Goal: Task Accomplishment & Management: Manage account settings

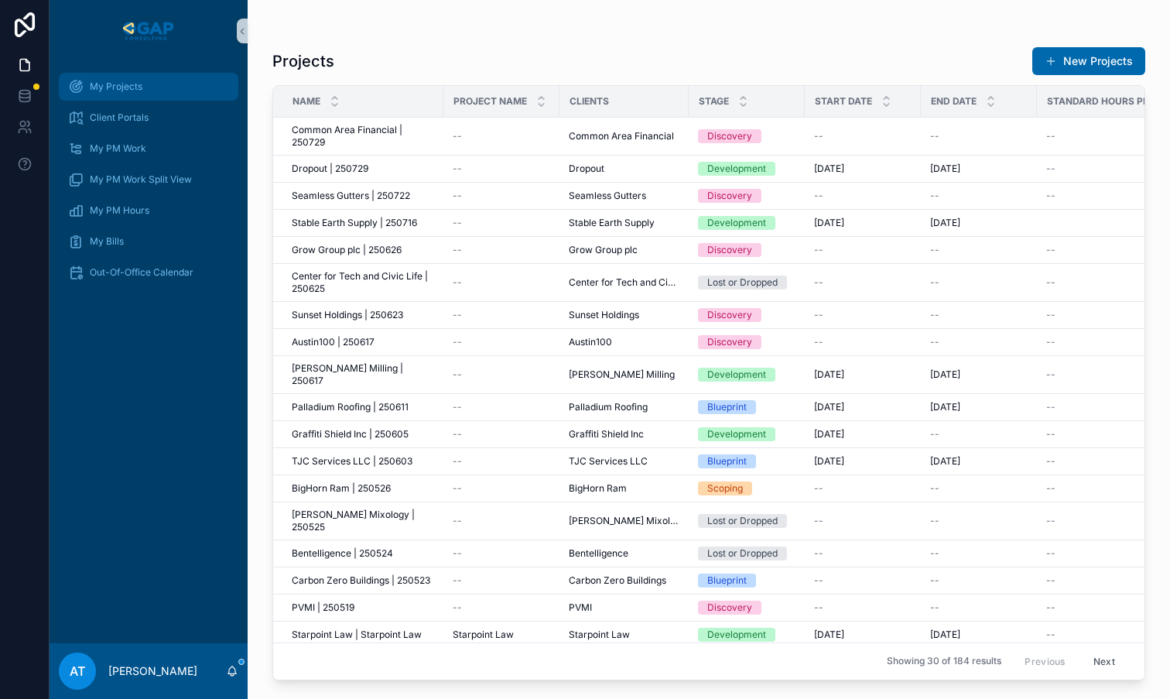
click at [121, 84] on span "My Projects" at bounding box center [116, 86] width 53 height 12
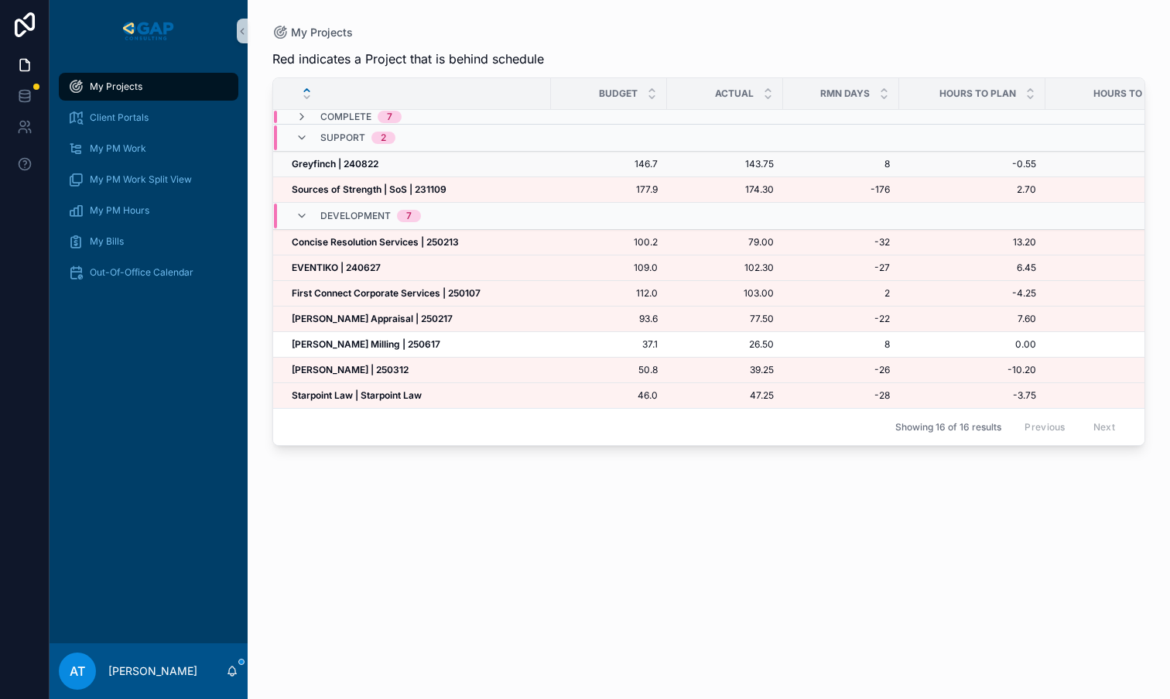
click at [376, 169] on span "Greyfinch | 240822" at bounding box center [335, 164] width 87 height 12
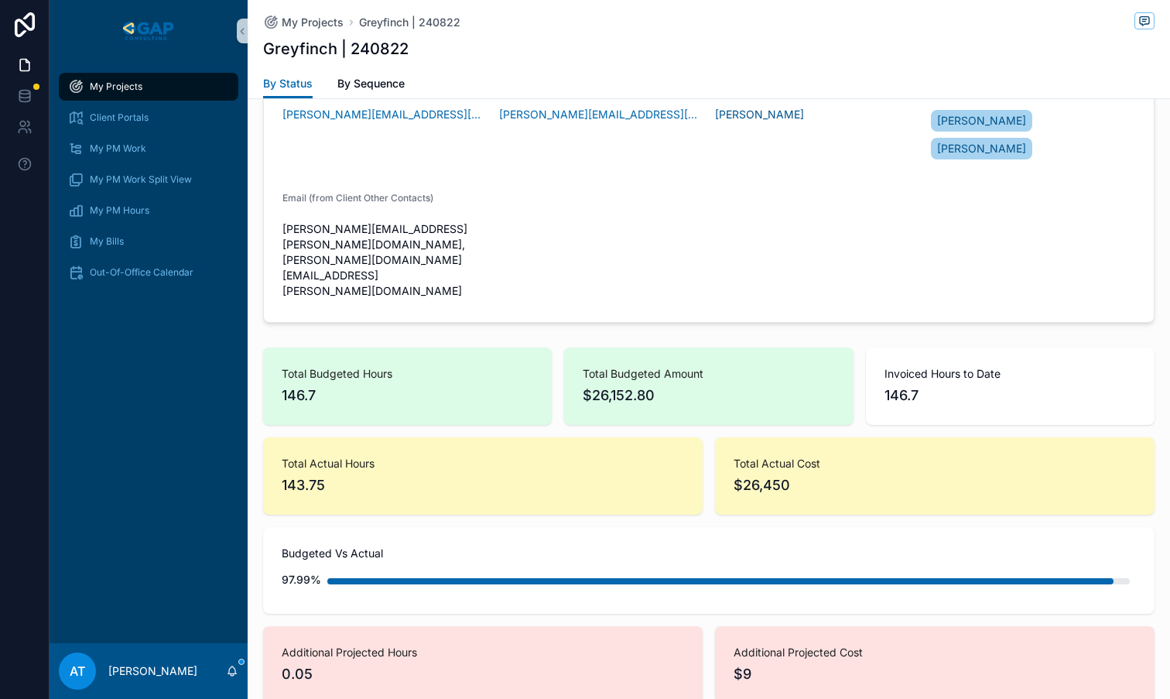
scroll to position [1291, 0]
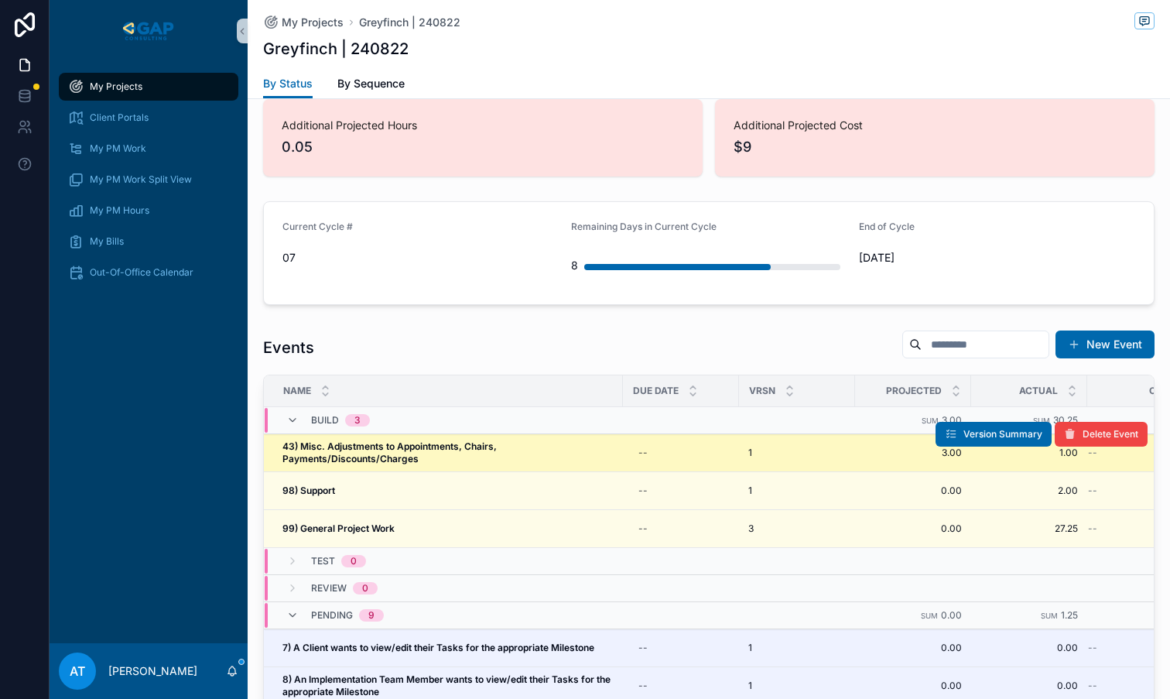
click at [433, 440] on strong "43) Misc. Adjustments to Appointments, Chairs, Payments/Discounts/Charges" at bounding box center [390, 452] width 217 height 24
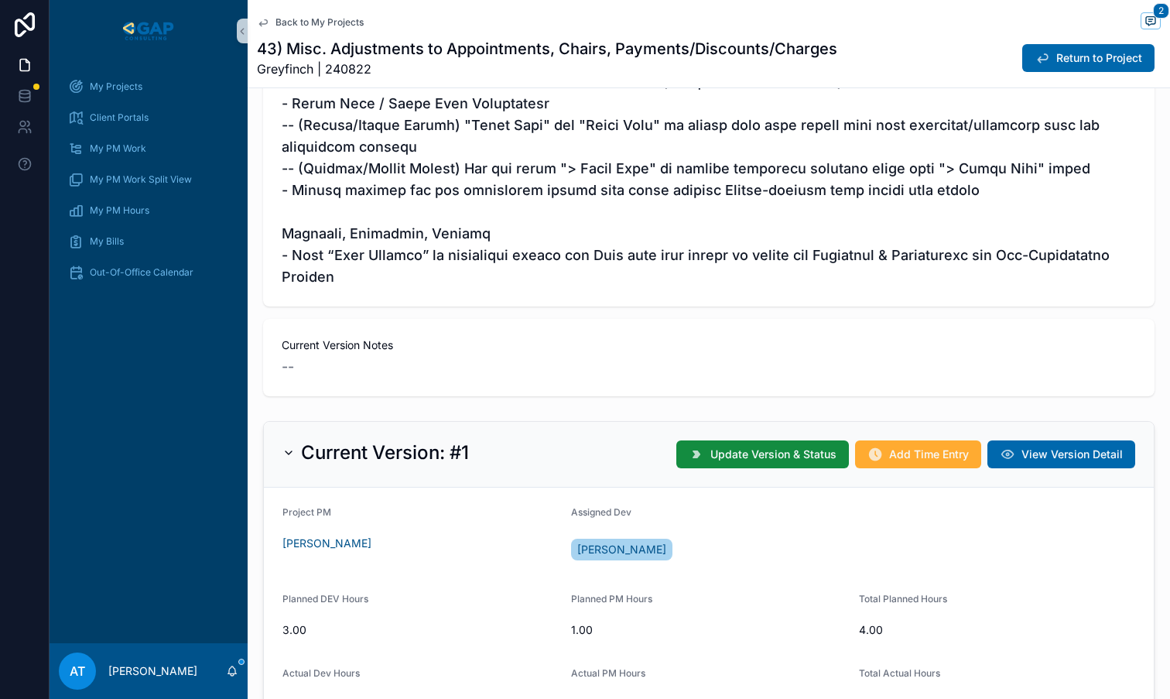
scroll to position [654, 0]
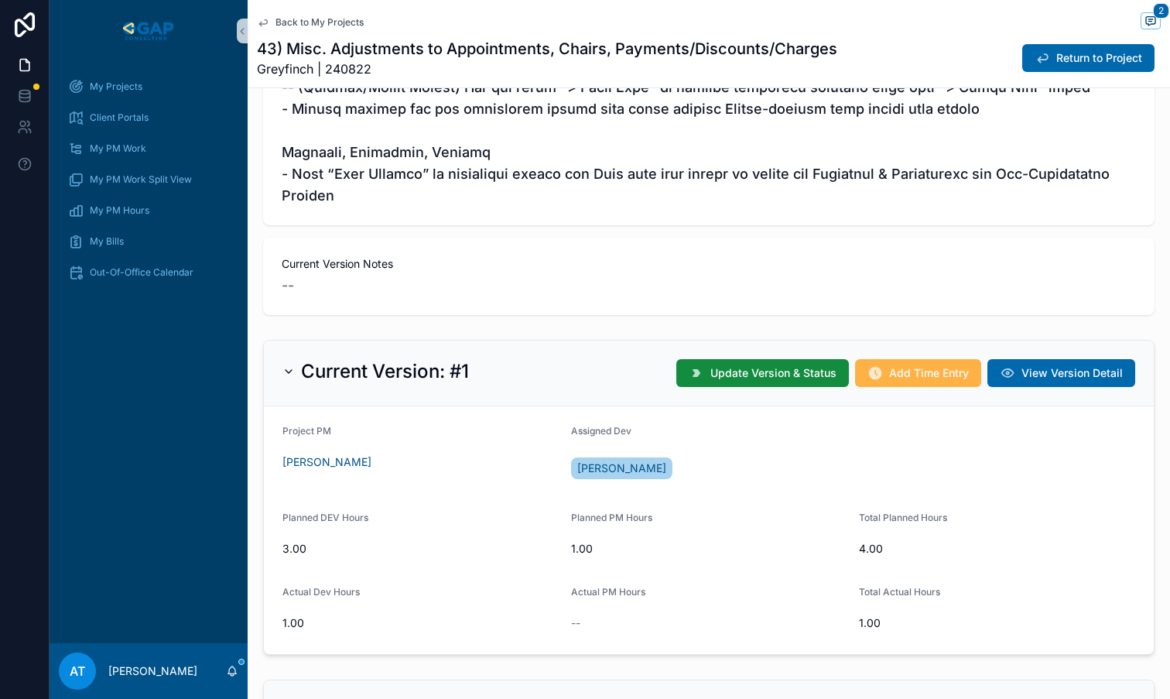
click at [890, 381] on button "Add Time Entry" at bounding box center [918, 373] width 126 height 28
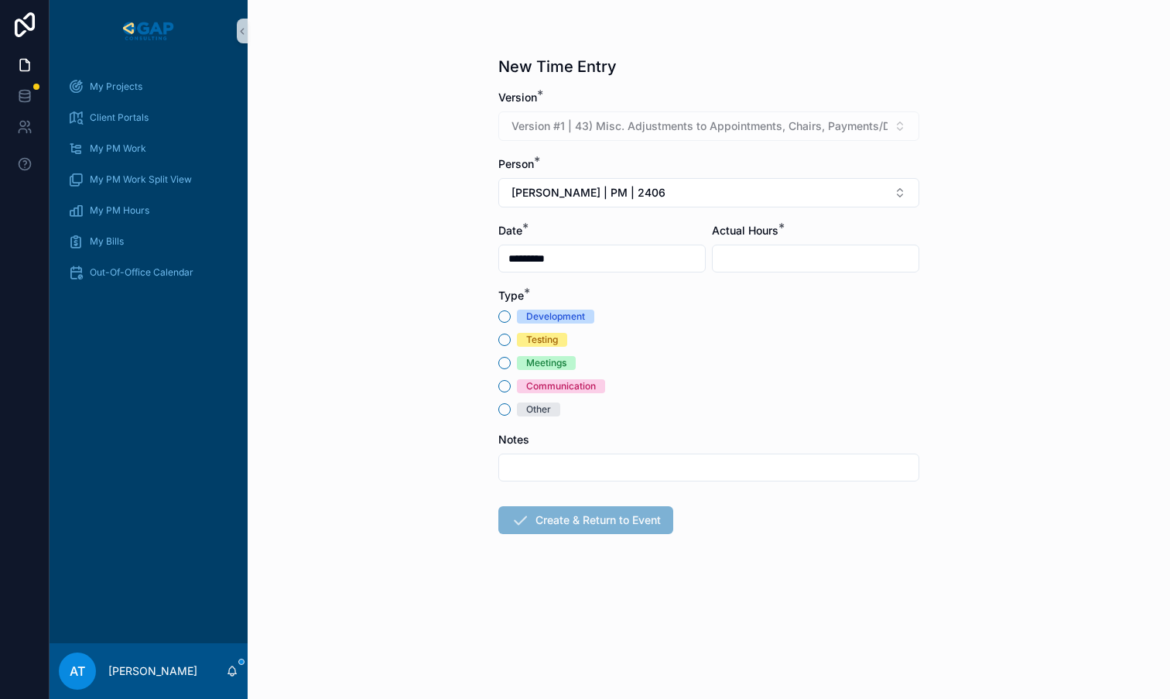
click at [538, 337] on div "Testing" at bounding box center [542, 340] width 32 height 14
click at [511, 337] on button "Testing" at bounding box center [504, 339] width 12 height 12
click at [682, 200] on button "[PERSON_NAME] | PM | 2406" at bounding box center [708, 192] width 421 height 29
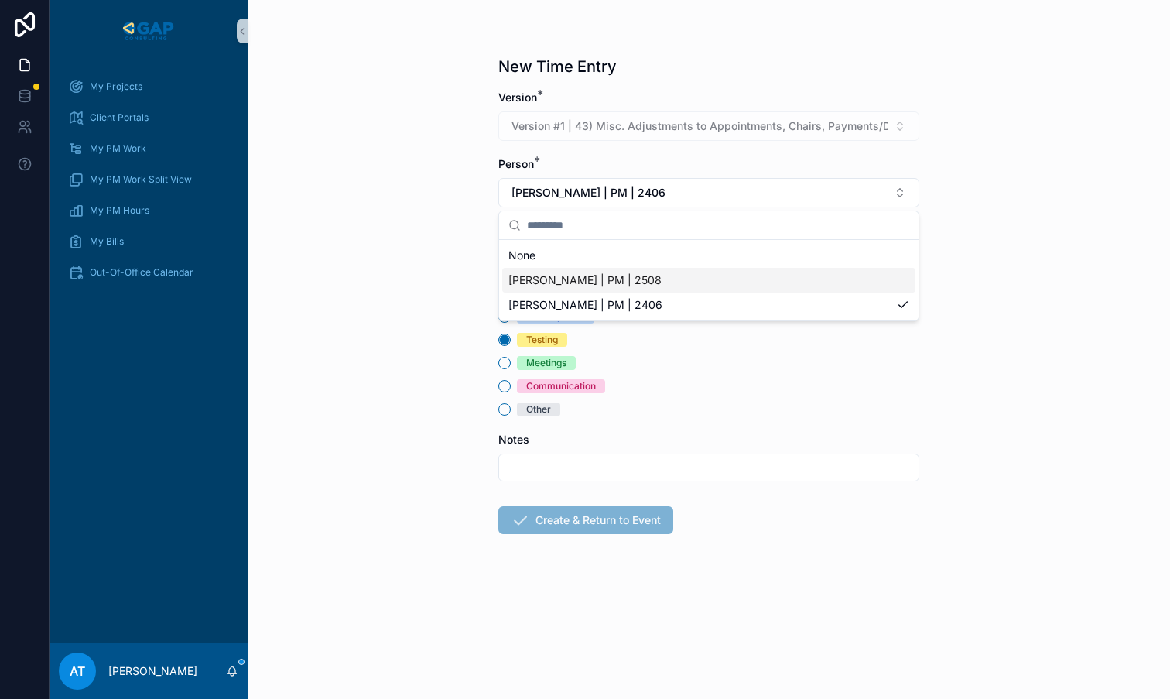
click at [658, 287] on div "[PERSON_NAME] | PM | 2508" at bounding box center [708, 280] width 413 height 25
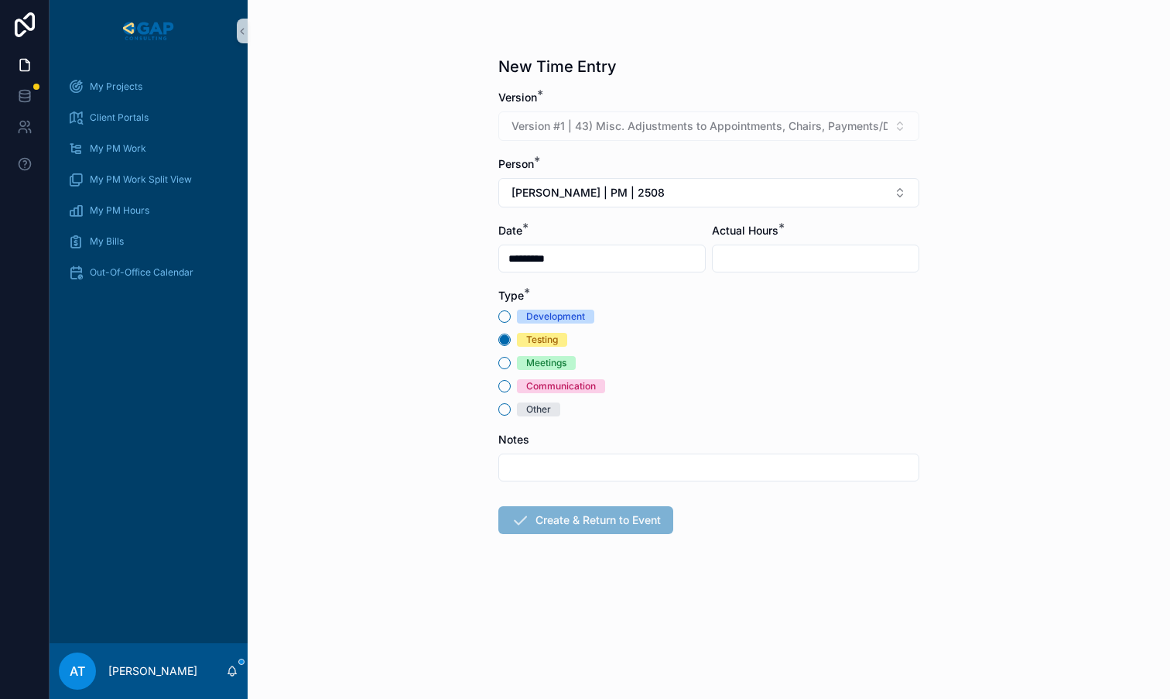
click at [785, 254] on input "scrollable content" at bounding box center [816, 259] width 206 height 22
type input "****"
click at [533, 525] on button "Create & Return to Event" at bounding box center [585, 520] width 175 height 28
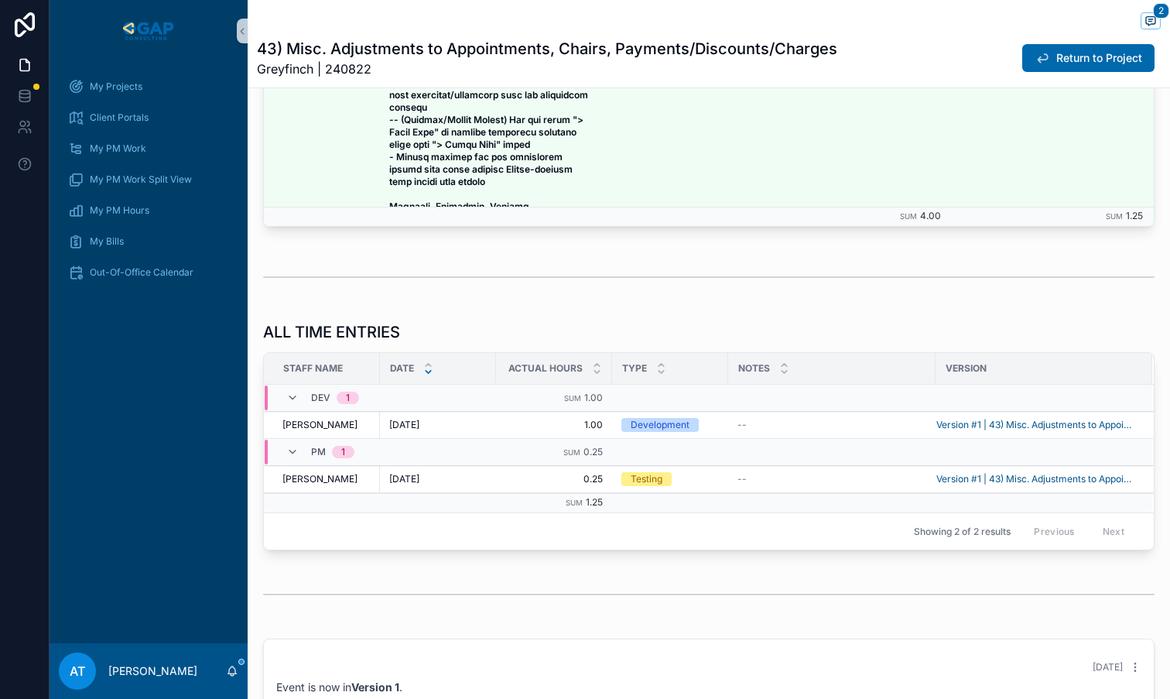
scroll to position [2432, 0]
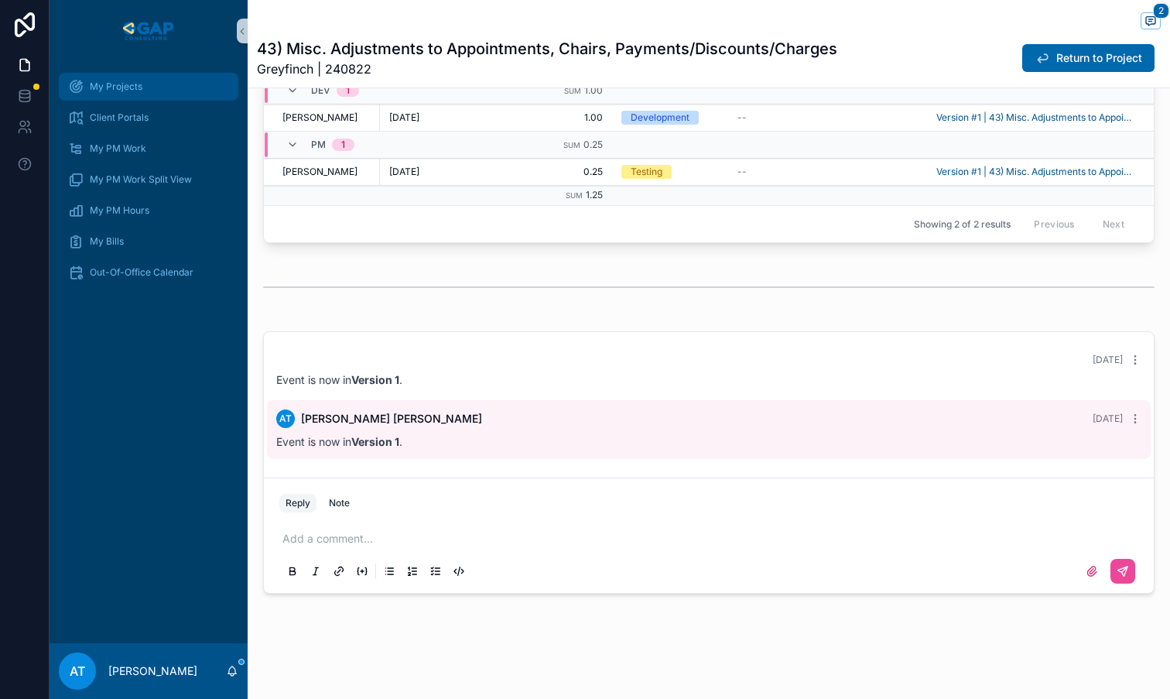
click at [94, 94] on div "My Projects" at bounding box center [148, 86] width 161 height 25
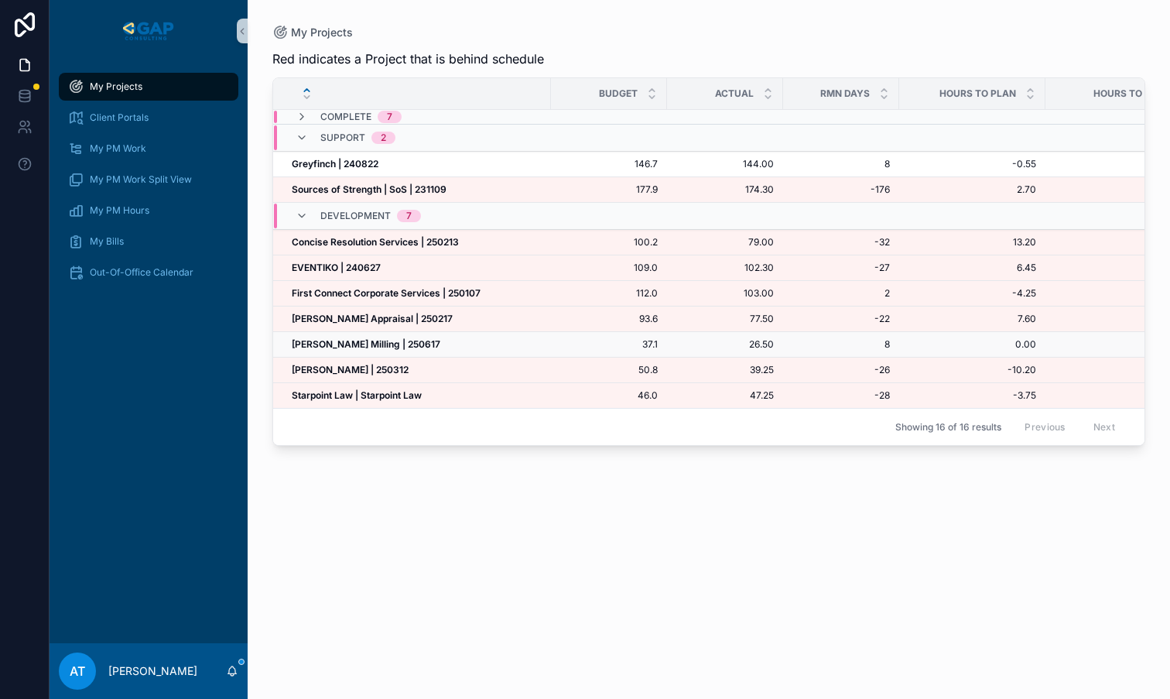
click at [466, 348] on div "[PERSON_NAME] Milling | 250617 [PERSON_NAME] Milling | 250617" at bounding box center [417, 344] width 250 height 12
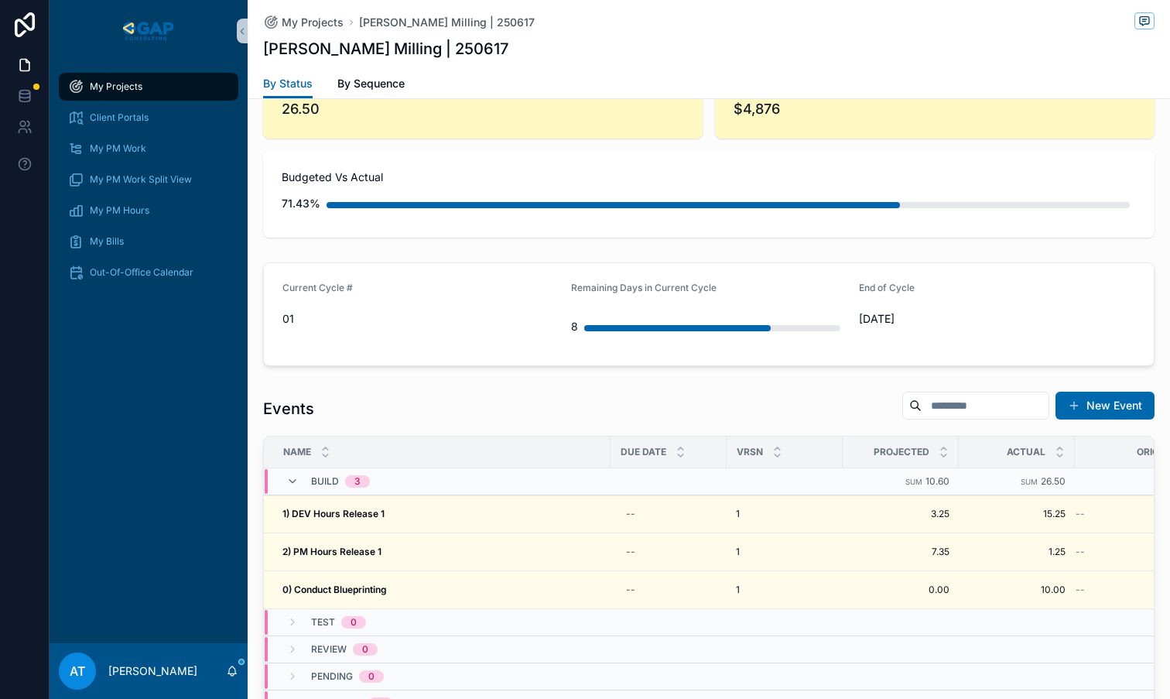
scroll to position [1356, 0]
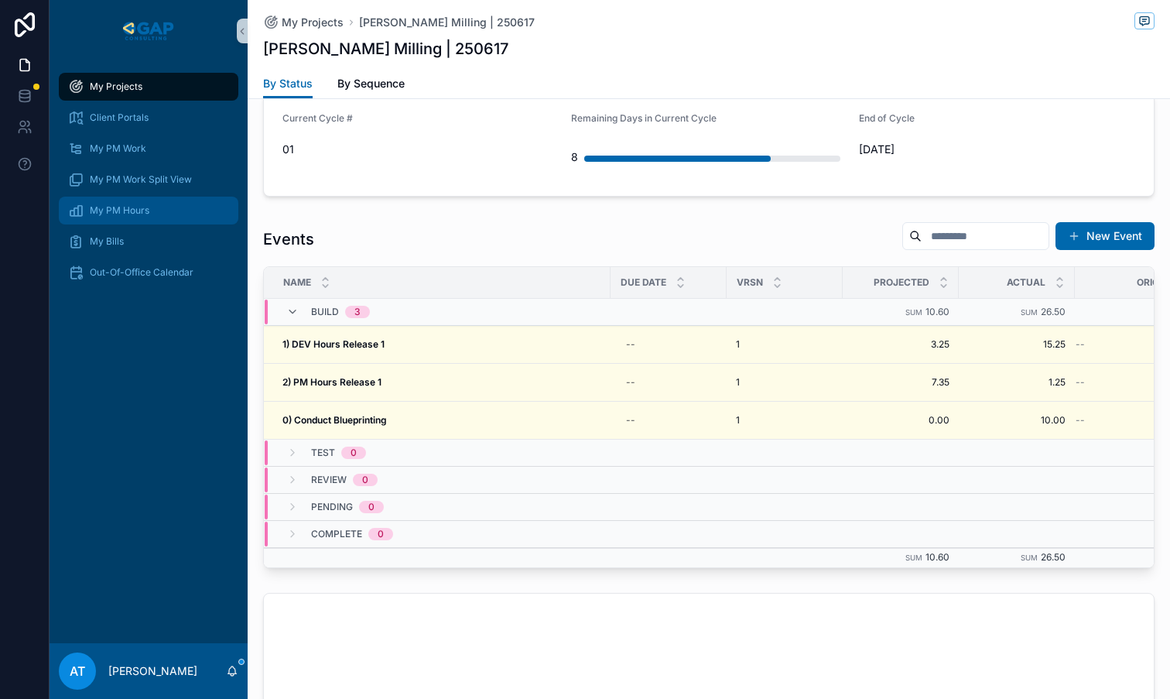
click at [94, 217] on div "My PM Hours" at bounding box center [148, 210] width 161 height 25
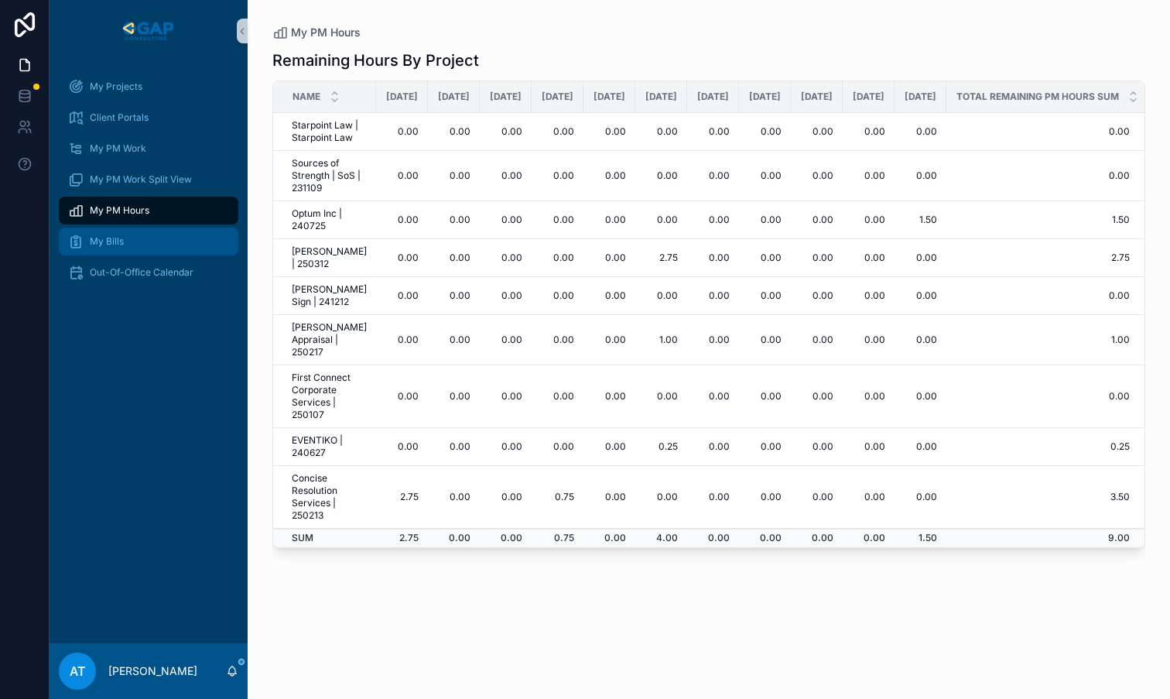
click at [179, 238] on div "My Bills" at bounding box center [148, 241] width 161 height 25
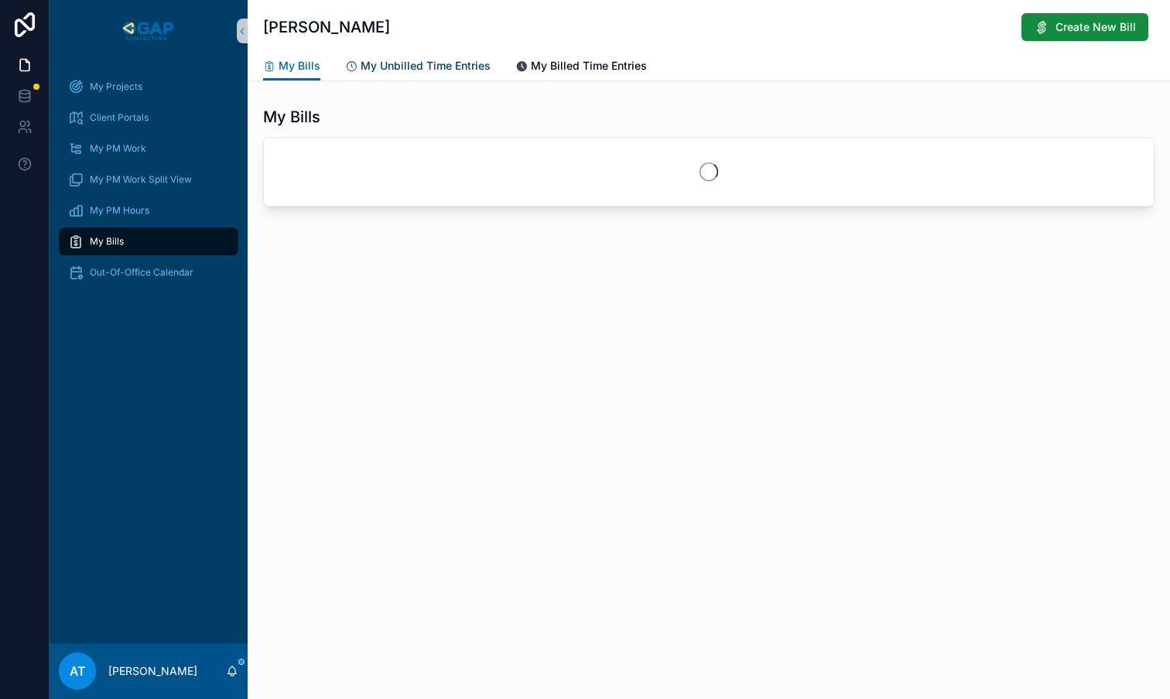
click at [426, 70] on span "My Unbilled Time Entries" at bounding box center [426, 65] width 130 height 15
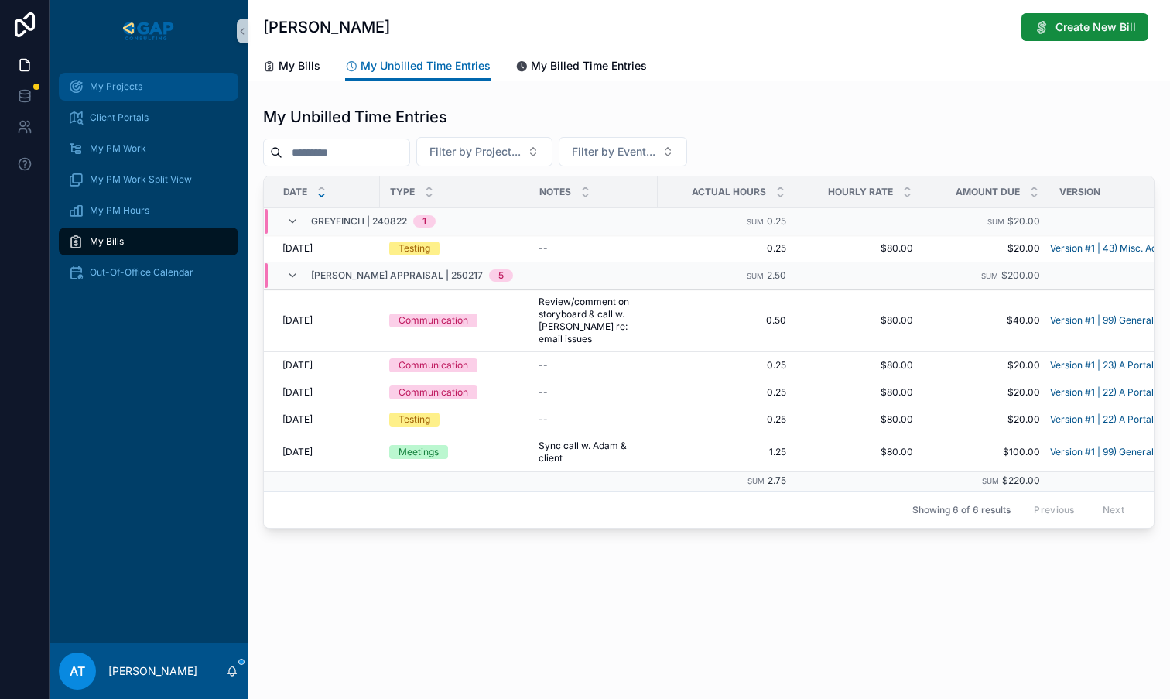
click at [118, 86] on span "My Projects" at bounding box center [116, 86] width 53 height 12
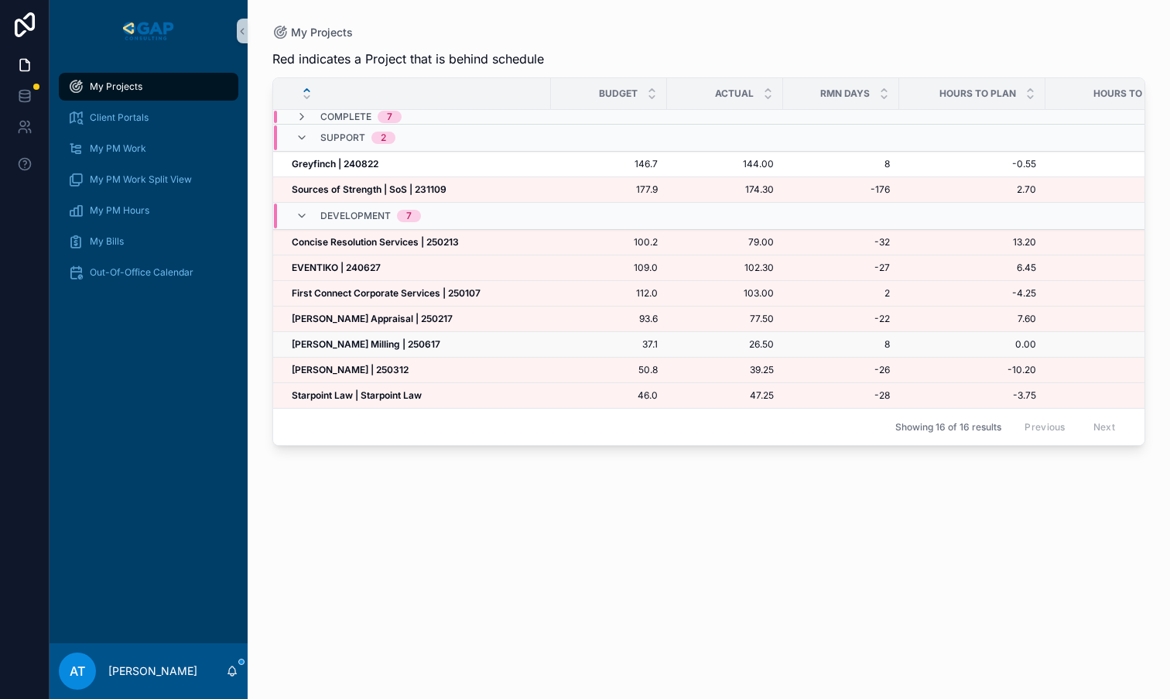
click at [357, 343] on strong "[PERSON_NAME] Milling | 250617" at bounding box center [366, 344] width 149 height 12
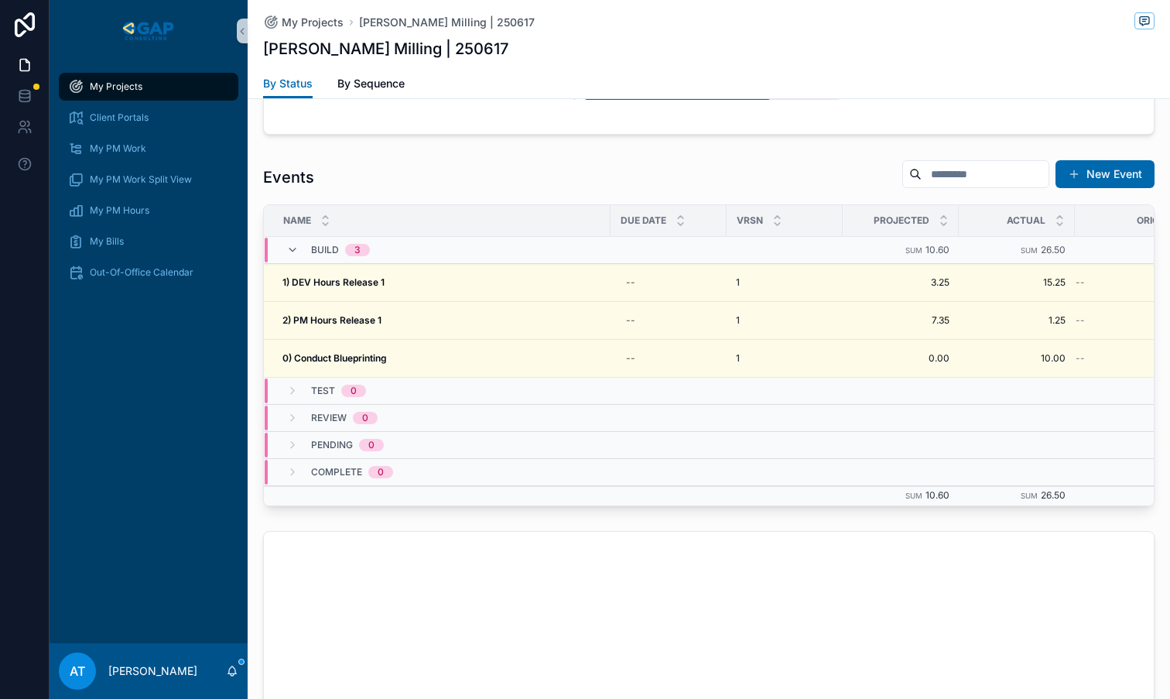
scroll to position [1820, 0]
